Goal: Task Accomplishment & Management: Manage account settings

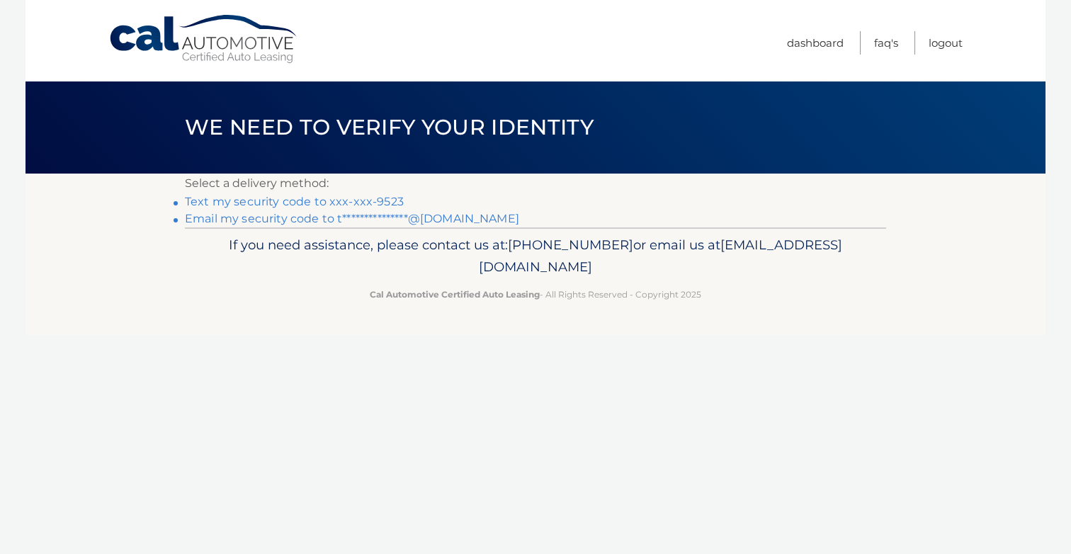
click at [373, 195] on link "Text my security code to xxx-xxx-9523" at bounding box center [294, 201] width 219 height 13
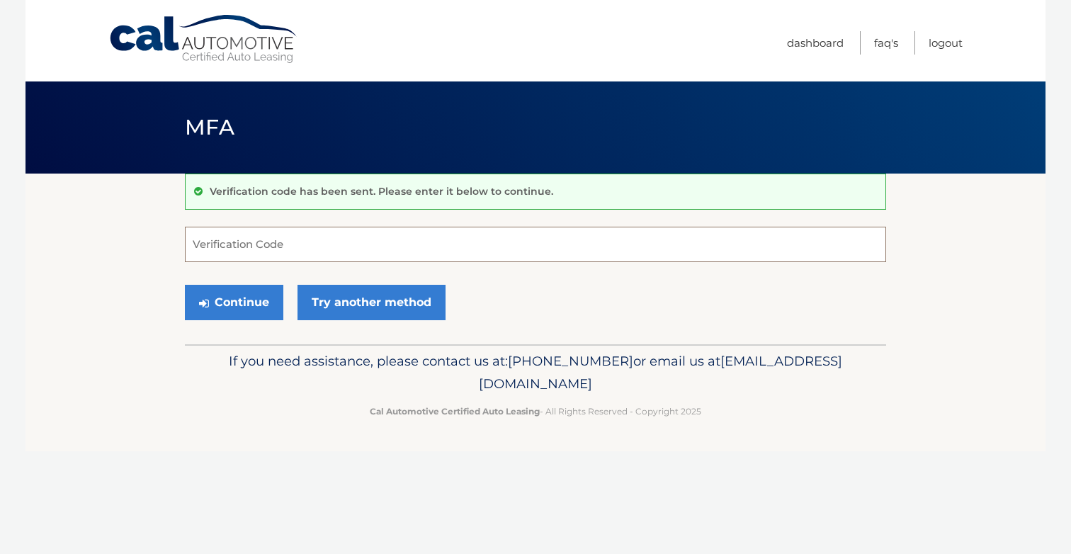
click at [399, 247] on input "Verification Code" at bounding box center [535, 244] width 701 height 35
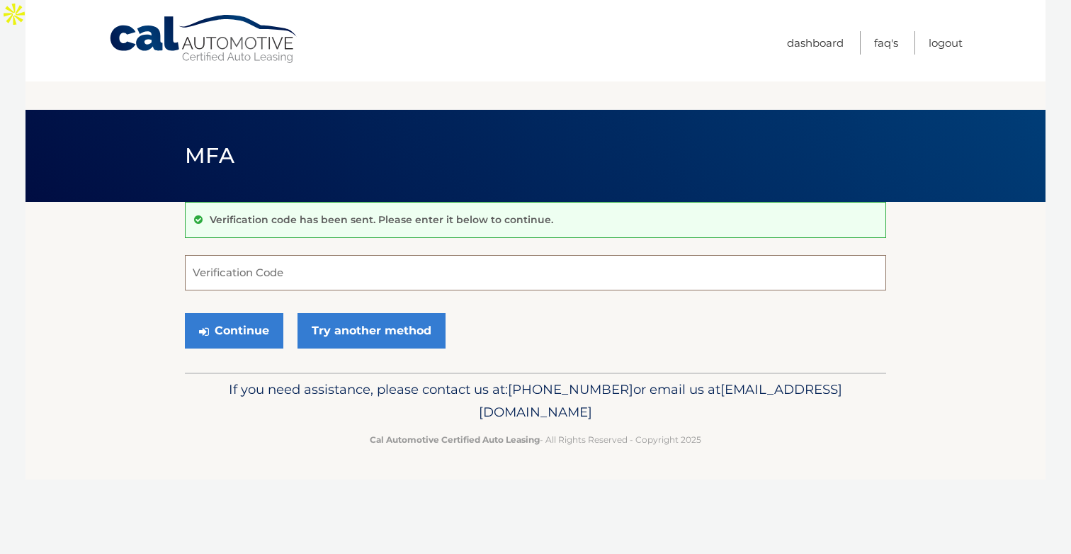
click at [731, 255] on input "Verification Code" at bounding box center [535, 272] width 701 height 35
click at [428, 255] on input "Verification Code" at bounding box center [535, 272] width 701 height 35
paste input "384011"
type input "384011"
click at [250, 313] on button "Continue" at bounding box center [234, 330] width 98 height 35
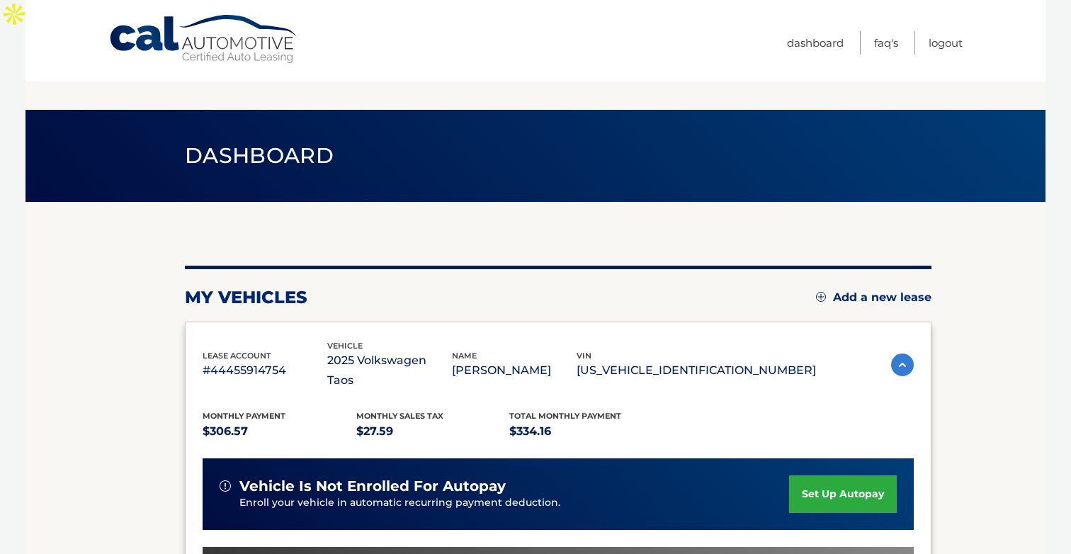
click at [849, 475] on link "set up autopay" at bounding box center [843, 494] width 108 height 38
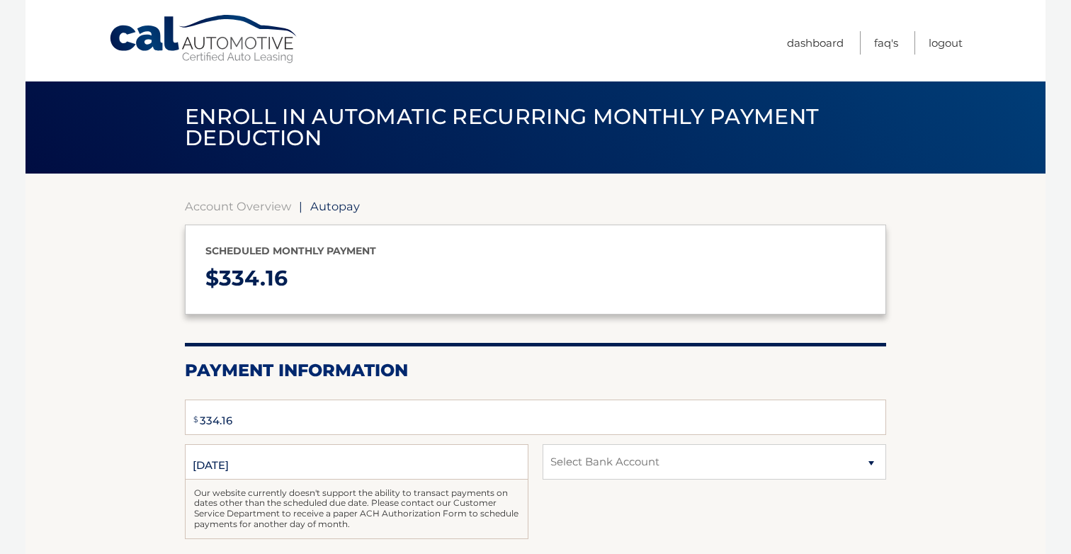
select select "YTQ4Yzk4MWYtNjI2Zi00OTk3LWE3ZmItMzkyZjRjYTM3MzMy"
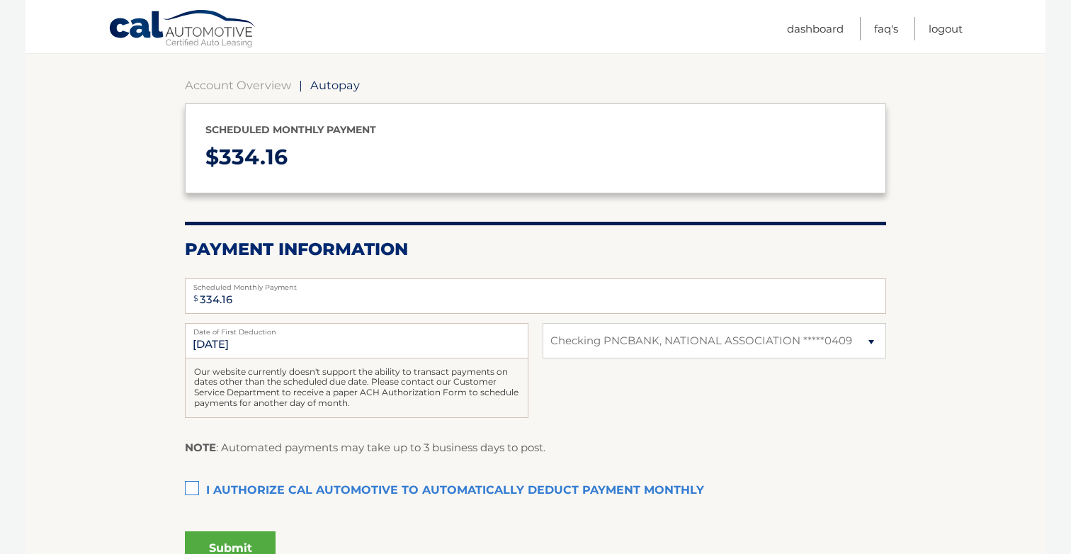
scroll to position [146, 0]
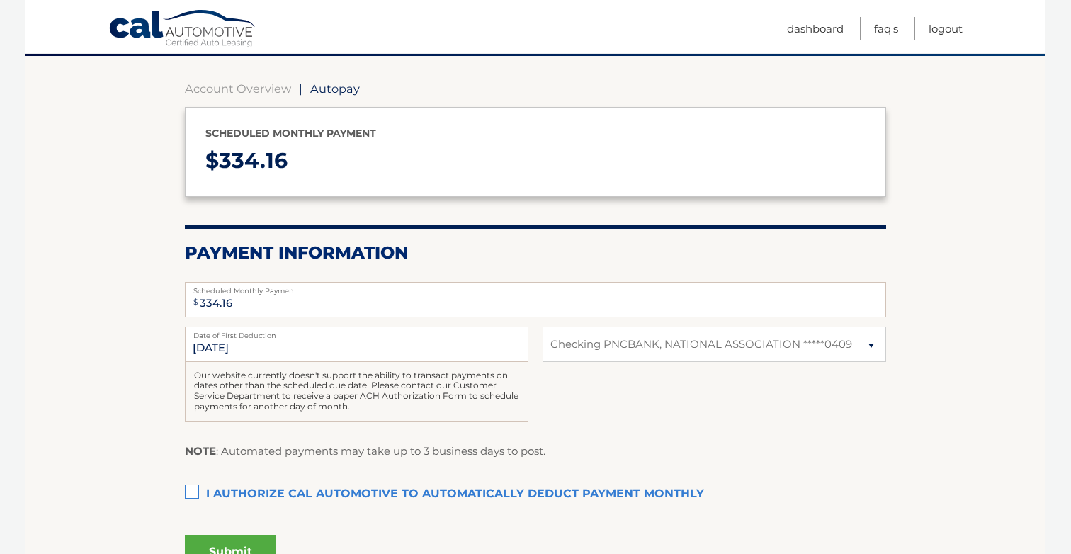
click at [200, 480] on label "I authorize cal automotive to automatically deduct payment monthly This checkbo…" at bounding box center [535, 494] width 701 height 28
click at [0, 0] on input "I authorize cal automotive to automatically deduct payment monthly This checkbo…" at bounding box center [0, 0] width 0 height 0
click at [251, 535] on button "Submit" at bounding box center [230, 552] width 91 height 34
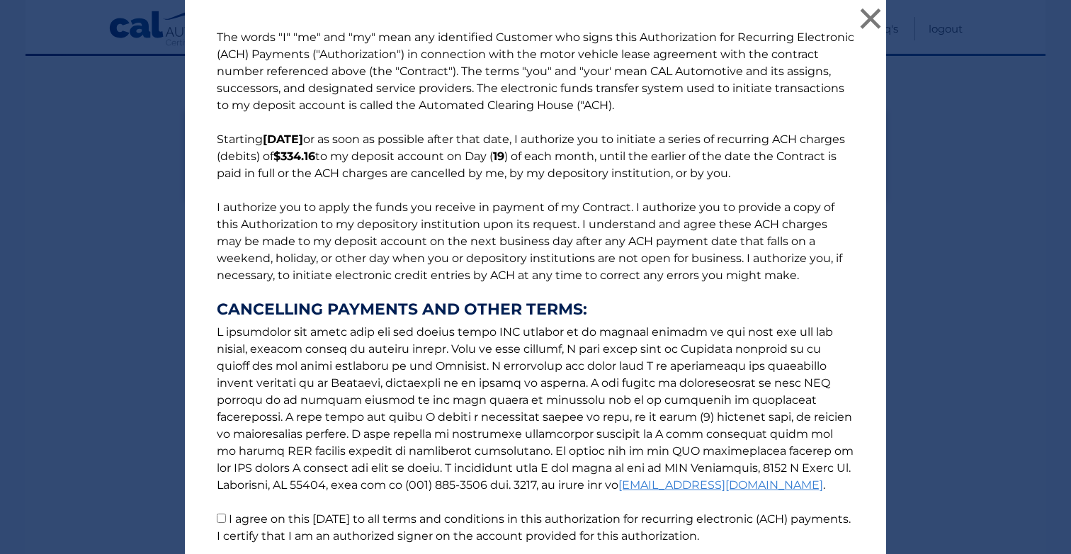
click at [251, 527] on p "The words "I" "me" and "my" mean any identified Customer who signs this Authori…" at bounding box center [536, 286] width 666 height 515
click at [221, 517] on input "I agree on this 09/17/2025 to all terms and conditions in this authorization fo…" at bounding box center [221, 517] width 9 height 9
checkbox input "true"
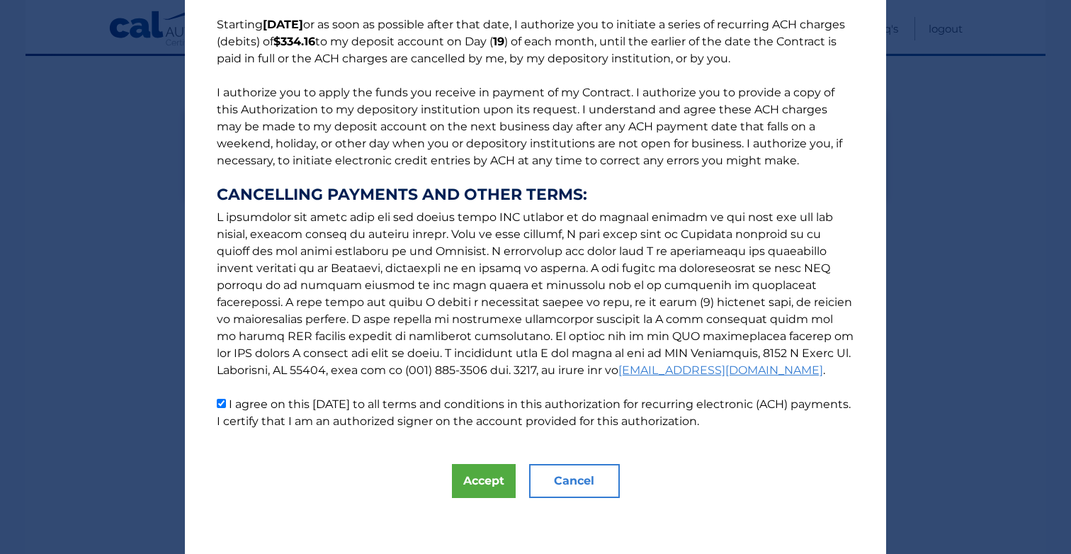
scroll to position [112, 0]
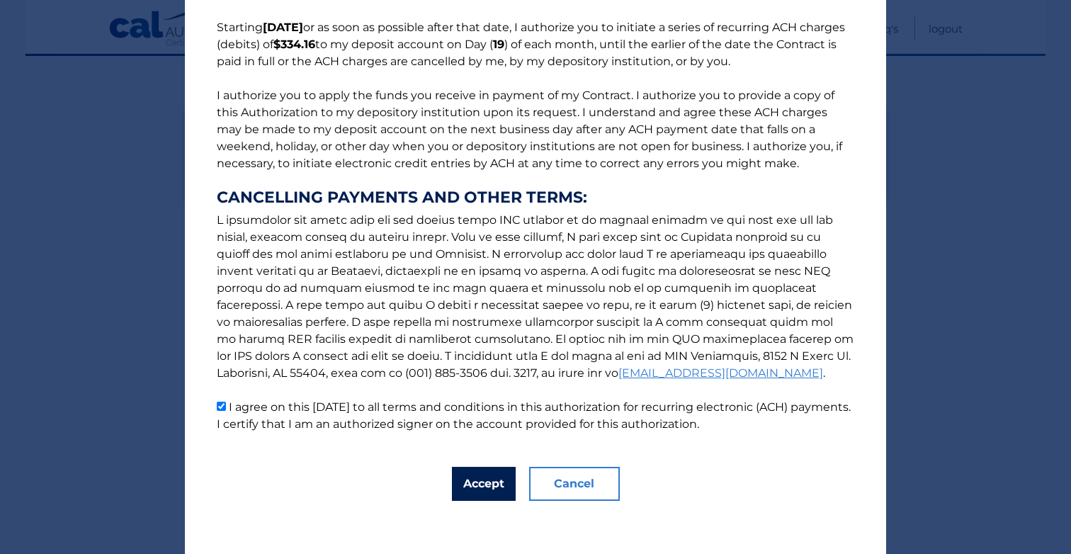
click at [478, 481] on button "Accept" at bounding box center [484, 484] width 64 height 34
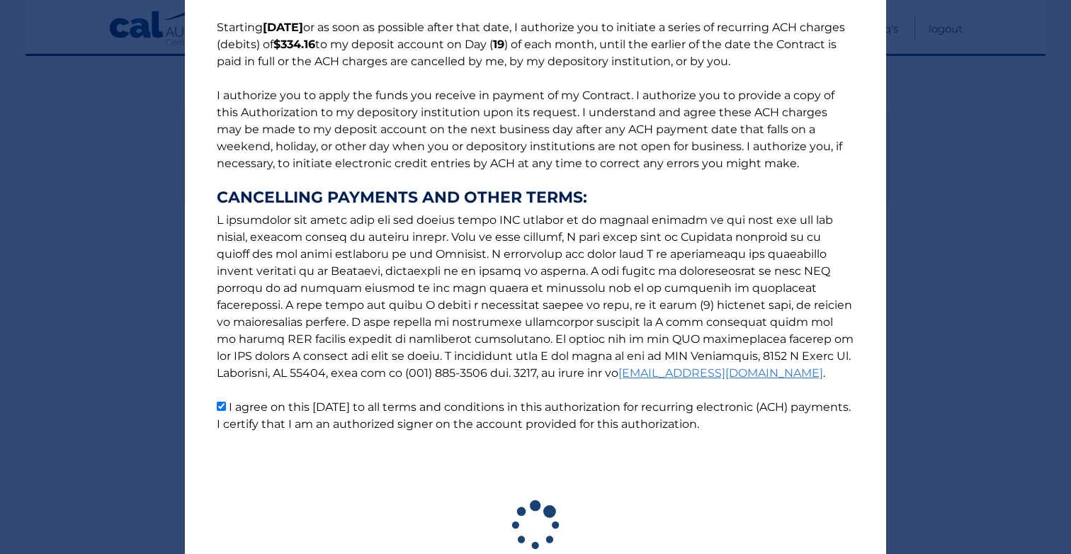
scroll to position [0, 0]
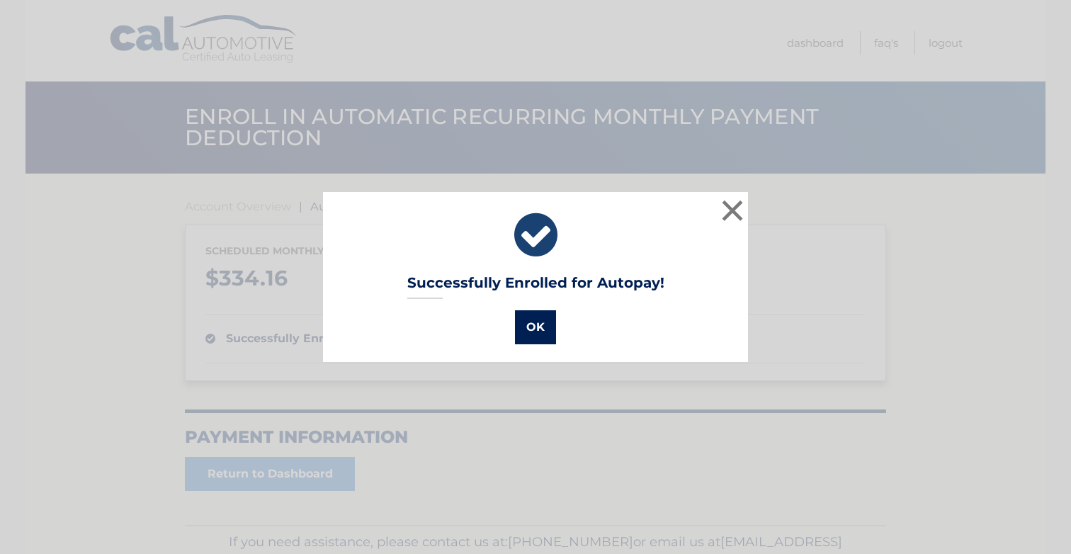
click at [525, 333] on button "OK" at bounding box center [535, 327] width 41 height 34
